Goal: Find specific page/section: Find specific page/section

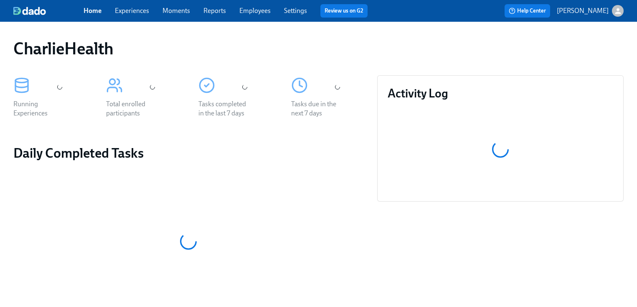
click at [250, 6] on span "Employees" at bounding box center [254, 10] width 31 height 9
click at [248, 15] on span "Employees" at bounding box center [254, 10] width 31 height 9
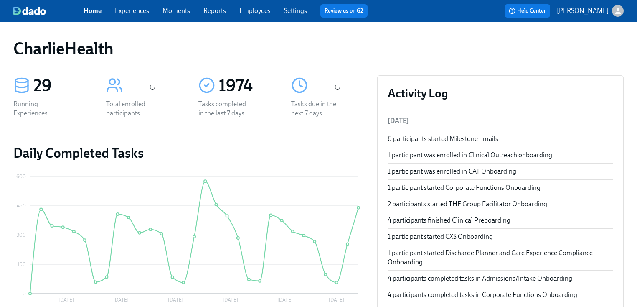
click at [268, 15] on span "Employees" at bounding box center [254, 10] width 31 height 9
click at [255, 13] on link "Employees" at bounding box center [254, 11] width 31 height 8
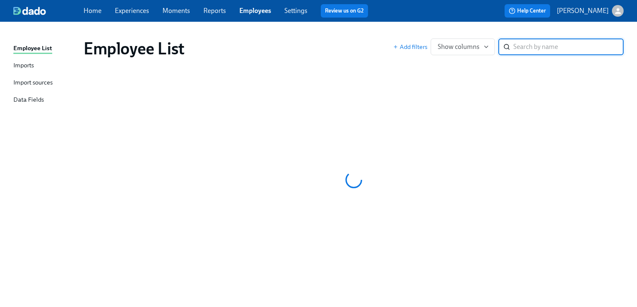
click at [359, 48] on div "Employee List" at bounding box center [239, 48] width 310 height 20
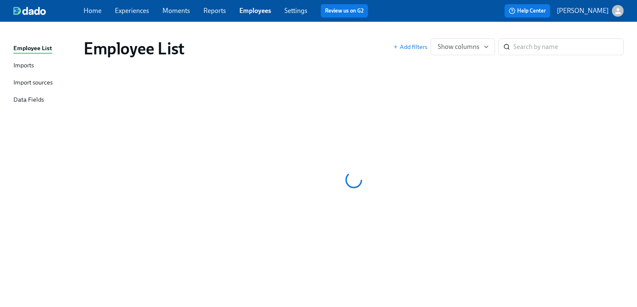
click at [329, 46] on div "Employee List" at bounding box center [239, 48] width 310 height 20
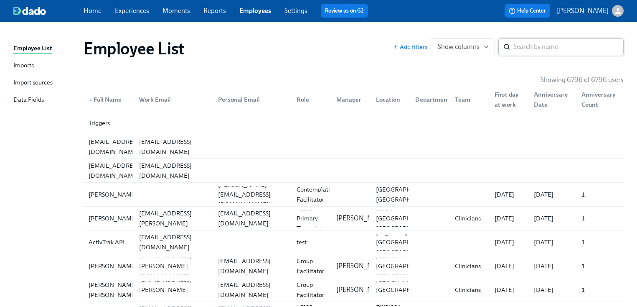
click at [536, 49] on input "search" at bounding box center [569, 46] width 110 height 17
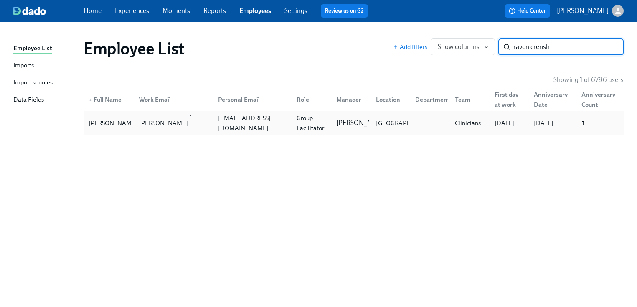
type input "raven crensh"
click at [298, 133] on div "[PERSON_NAME] [EMAIL_ADDRESS][PERSON_NAME][DOMAIN_NAME] [EMAIL_ADDRESS][DOMAIN_…" at bounding box center [354, 122] width 540 height 23
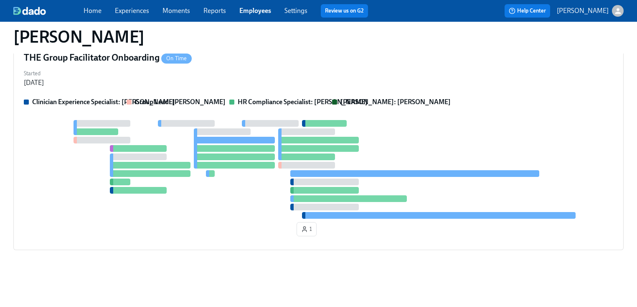
scroll to position [405, 0]
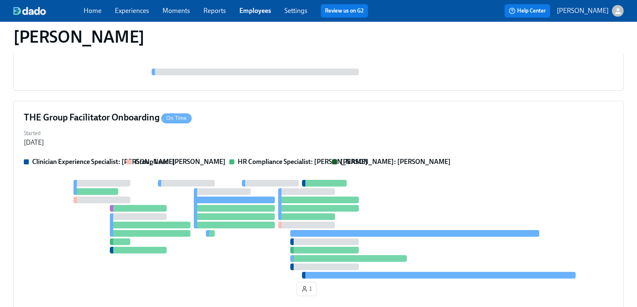
click at [321, 146] on div "Started [DATE]" at bounding box center [319, 137] width 590 height 20
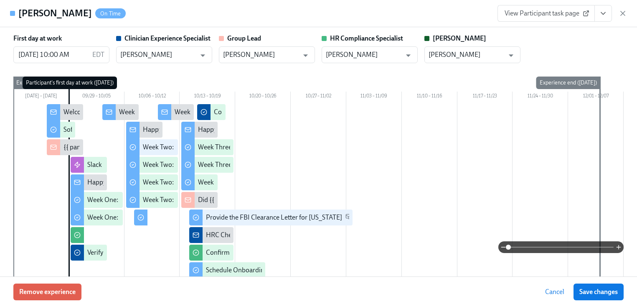
click at [571, 42] on div "First day at work [DATE] 10:00 AM EDT ​ Clinician Experience Specialist [PERSON…" at bounding box center [318, 48] width 611 height 29
click at [603, 19] on button "View task page" at bounding box center [604, 13] width 18 height 17
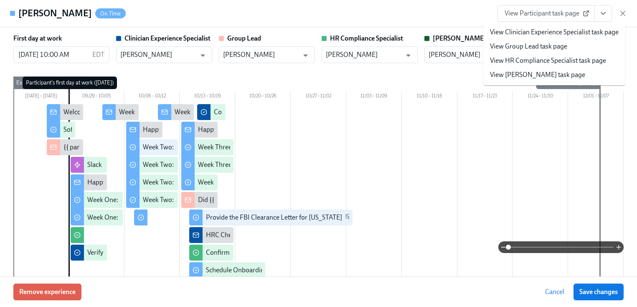
click at [549, 62] on link "View HR Compliance Specialist task page" at bounding box center [548, 60] width 116 height 9
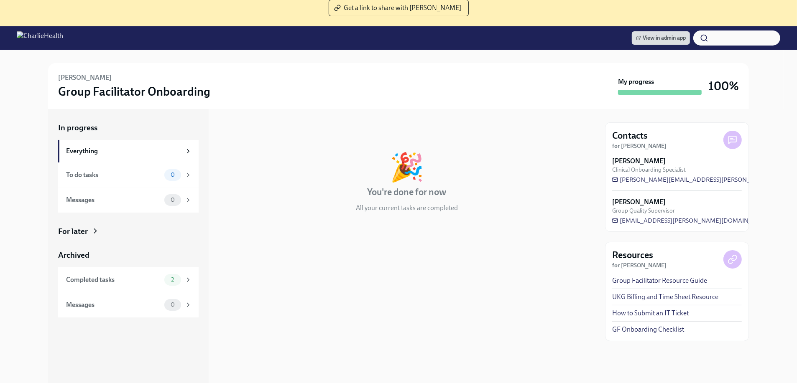
scroll to position [86, 0]
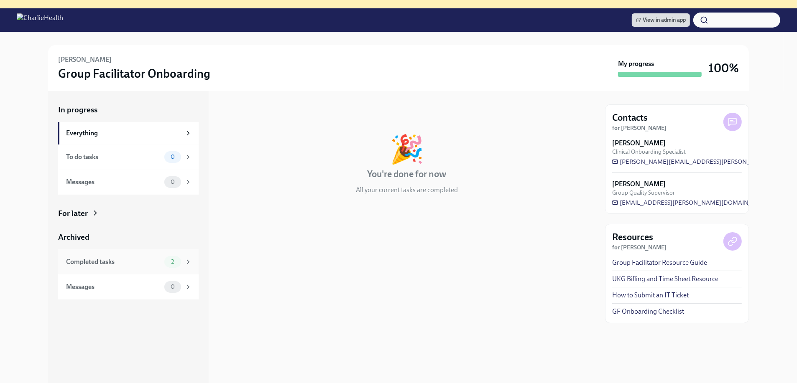
click at [156, 255] on div "Completed tasks 2" at bounding box center [128, 262] width 140 height 25
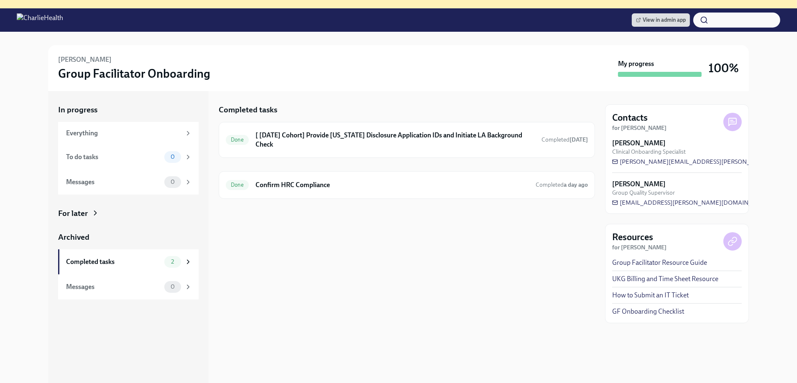
click at [451, 264] on div "Completed tasks Done [ Sep 29th Cohort] Provide Utah Disclosure Application IDs…" at bounding box center [407, 241] width 376 height 301
